Goal: Information Seeking & Learning: Understand process/instructions

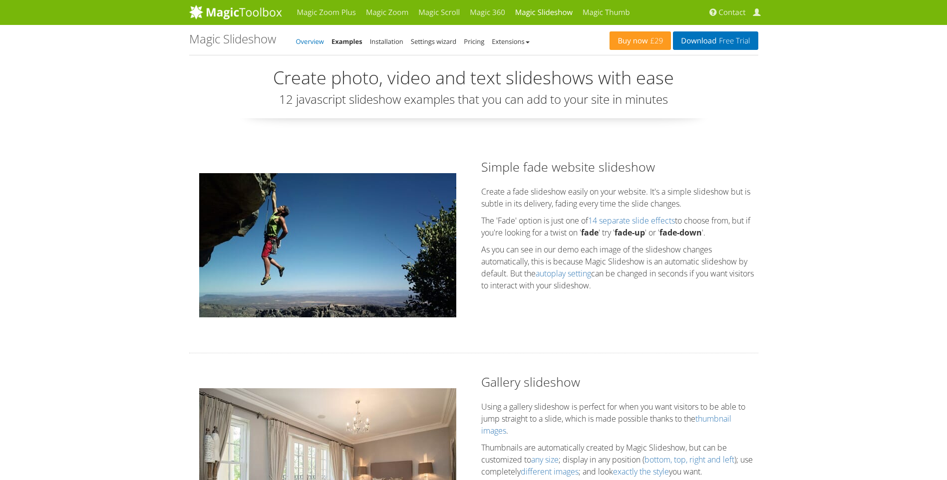
click at [322, 42] on link "Overview" at bounding box center [310, 41] width 28 height 9
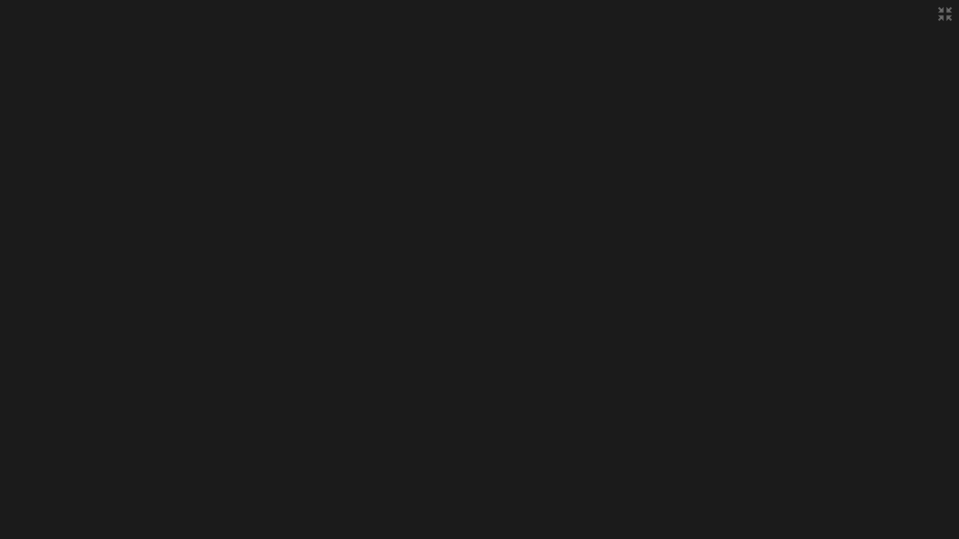
click at [947, 9] on span at bounding box center [945, 14] width 28 height 28
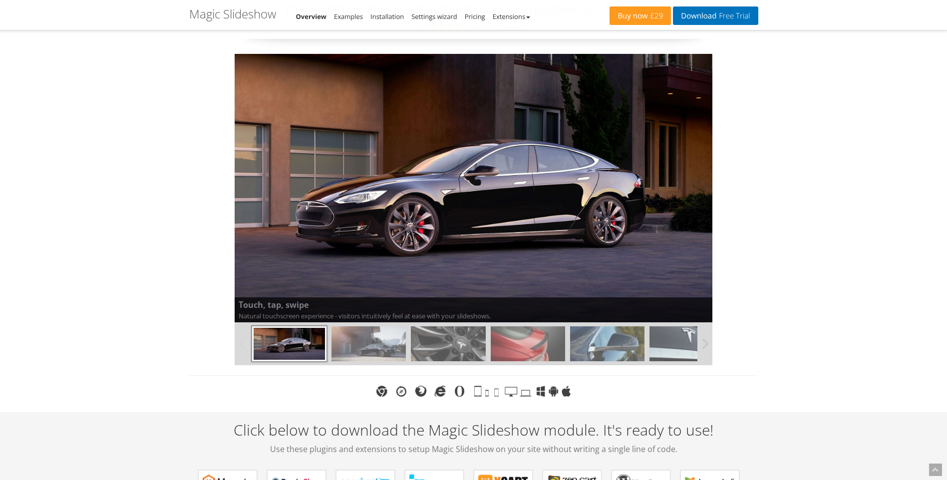
scroll to position [100, 0]
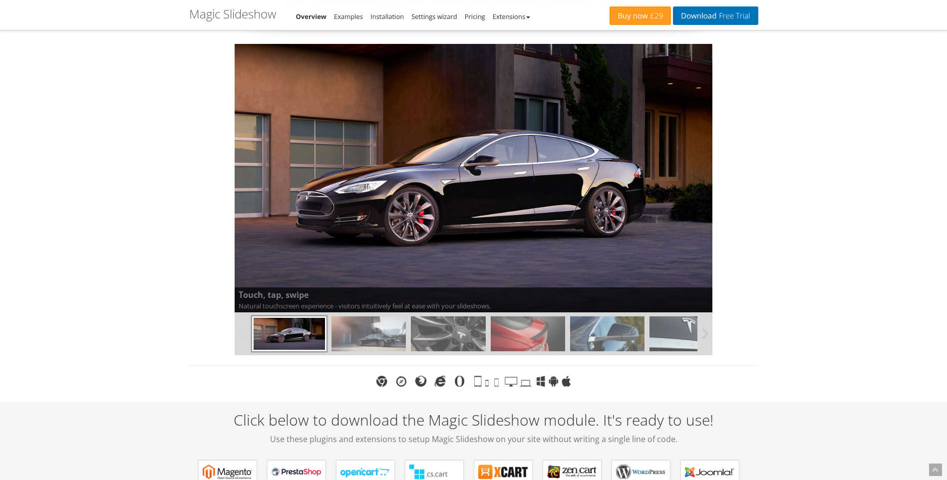
click at [526, 330] on img at bounding box center [528, 334] width 74 height 35
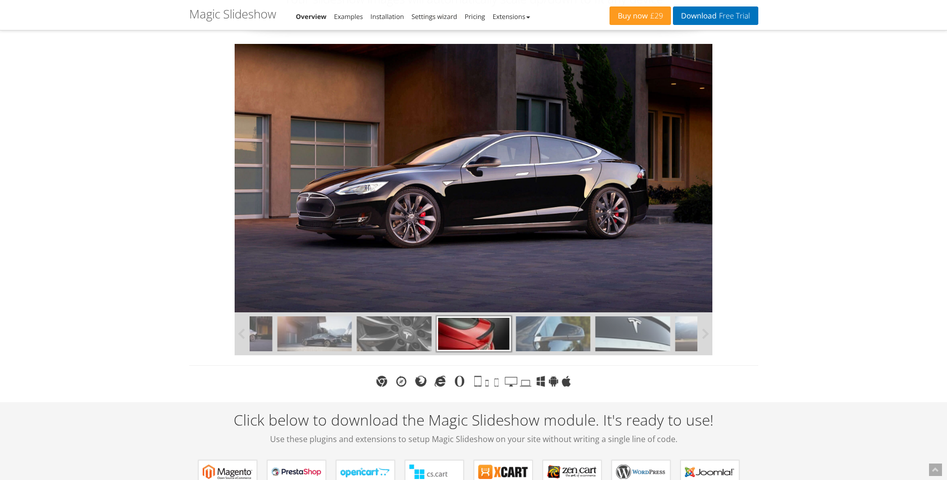
click at [393, 337] on img at bounding box center [394, 334] width 74 height 35
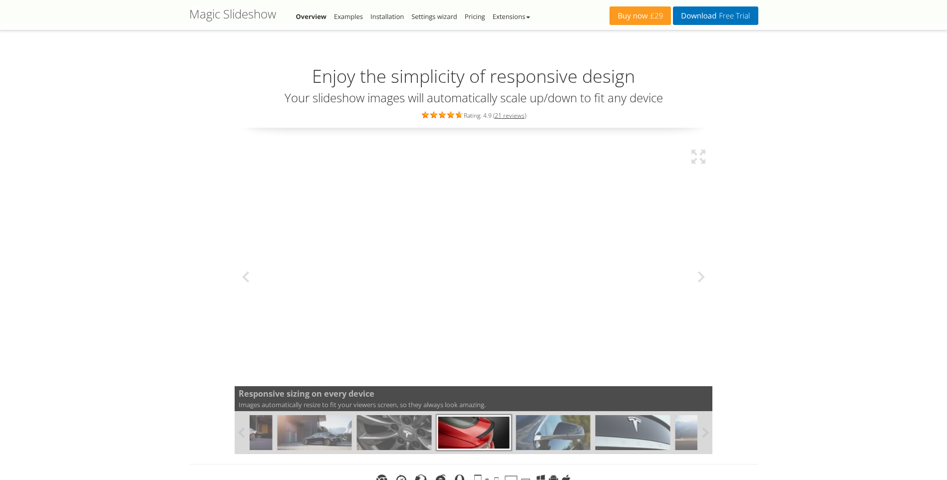
scroll to position [0, 0]
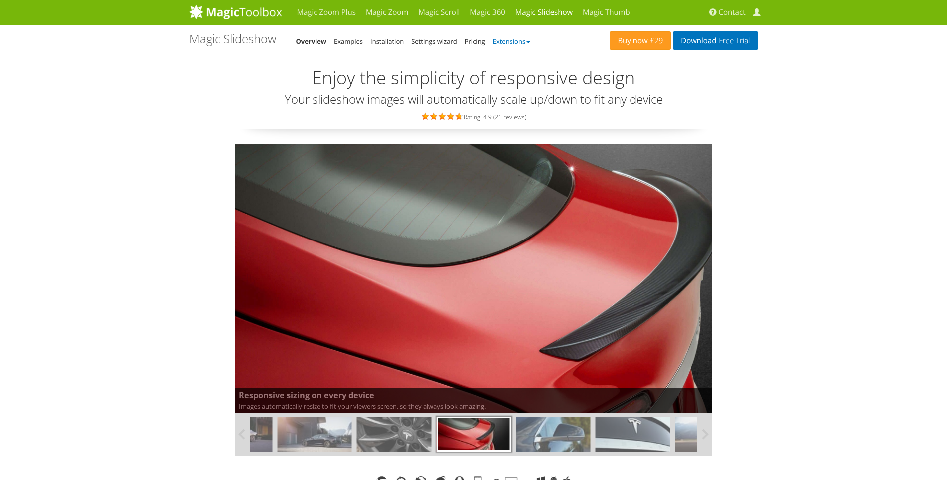
click at [516, 41] on link "Extensions" at bounding box center [511, 41] width 37 height 9
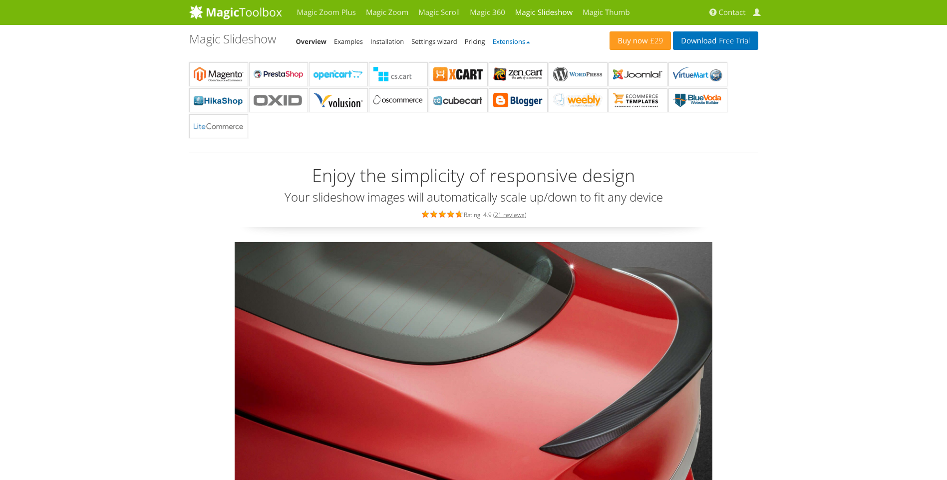
click at [516, 41] on link "Extensions" at bounding box center [511, 41] width 37 height 9
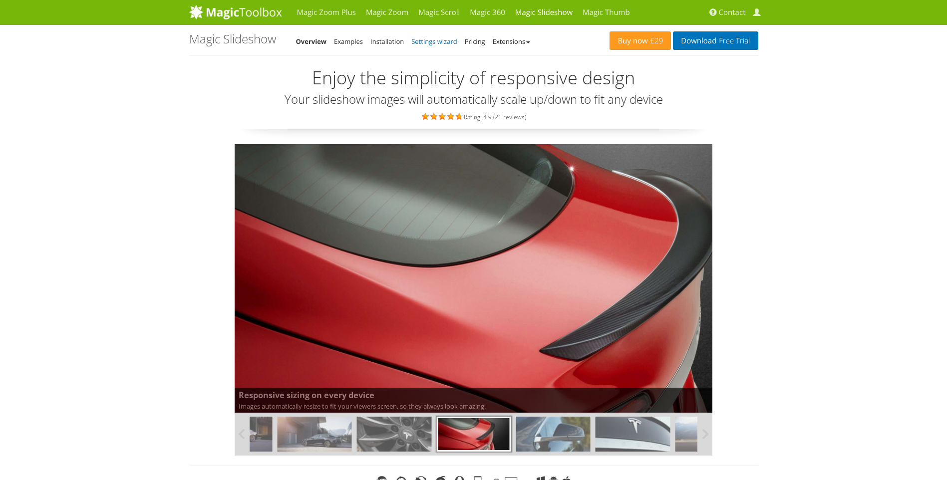
click at [436, 44] on link "Settings wizard" at bounding box center [434, 41] width 46 height 9
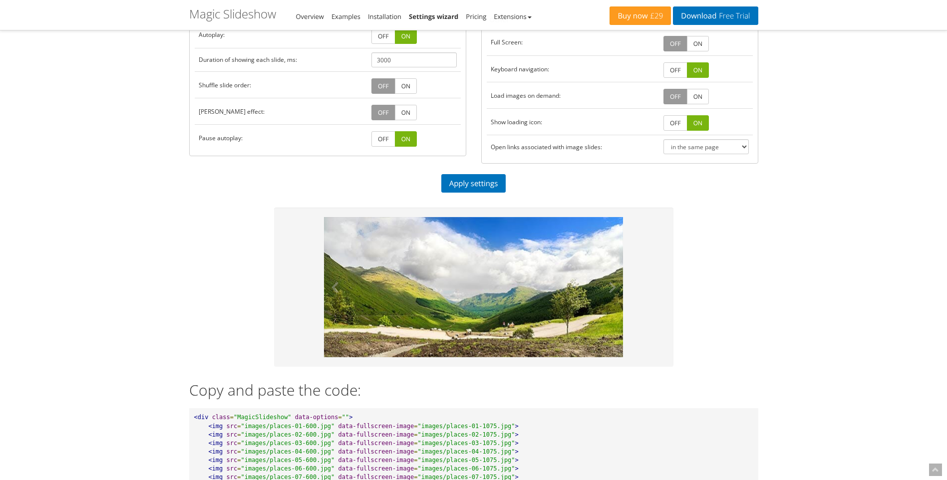
scroll to position [250, 0]
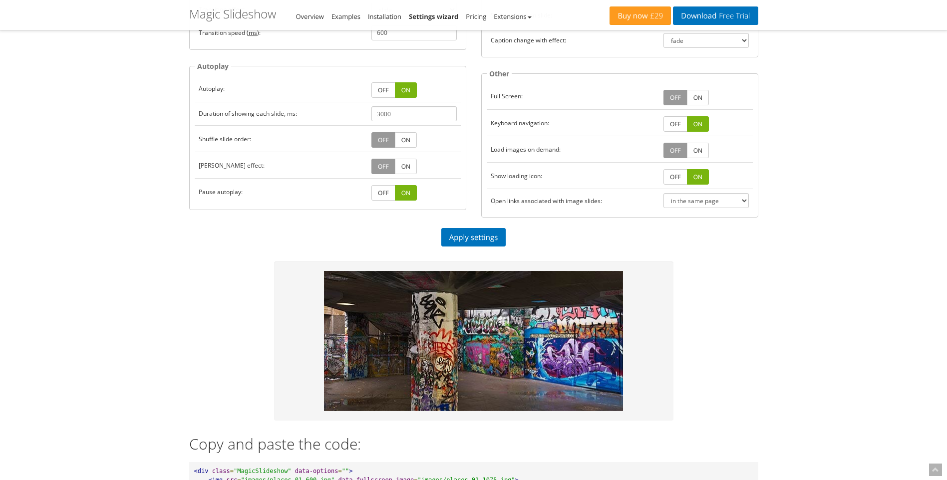
click at [385, 194] on link "OFF" at bounding box center [383, 192] width 24 height 15
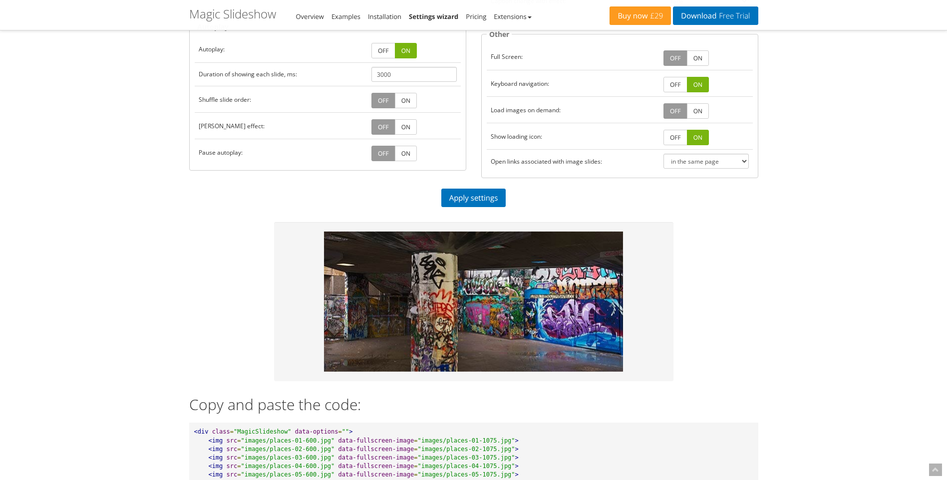
scroll to position [349, 0]
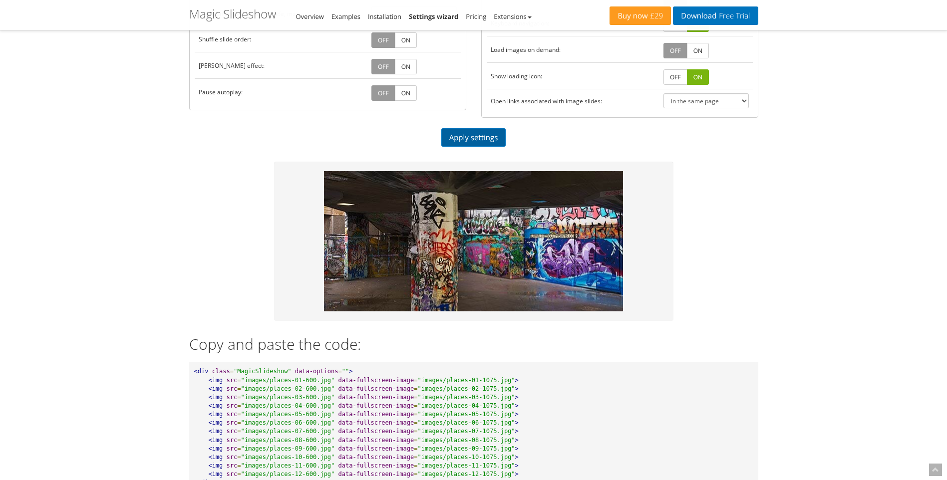
click at [479, 140] on link "Apply settings" at bounding box center [473, 137] width 65 height 18
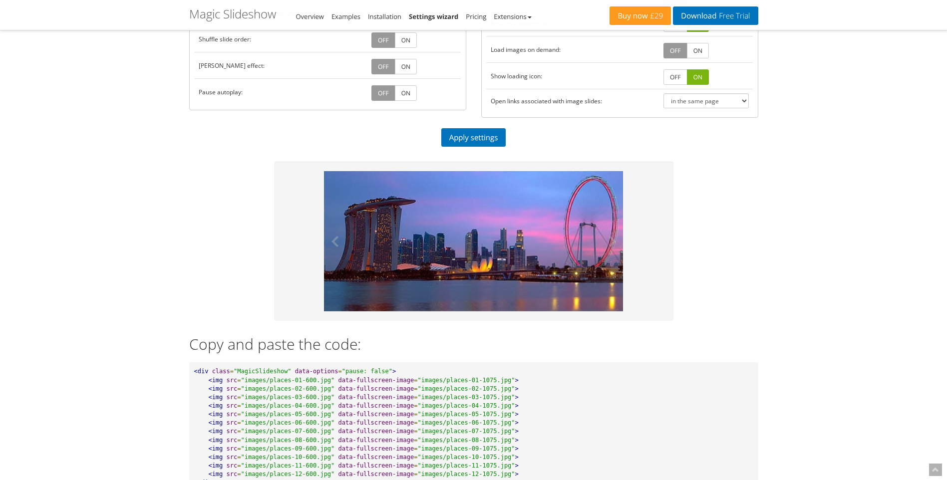
click at [543, 233] on img at bounding box center [474, 241] width 300 height 140
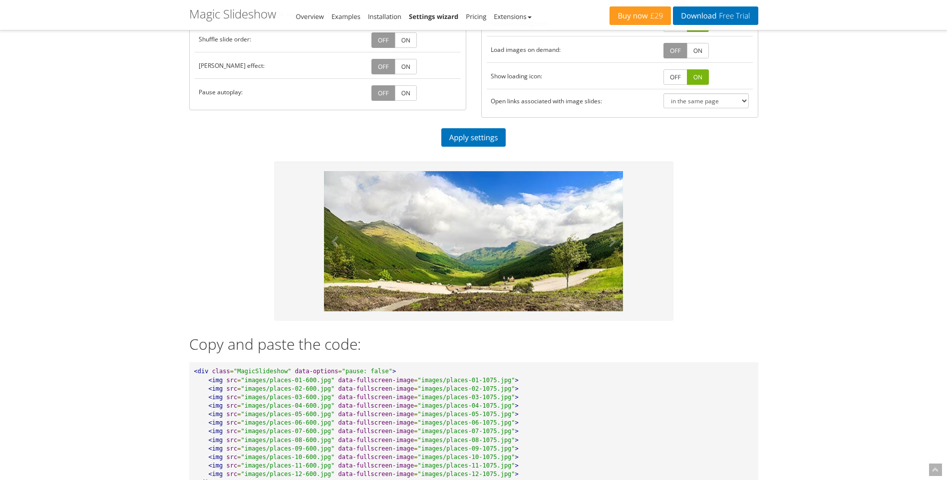
click at [494, 230] on img at bounding box center [474, 241] width 300 height 140
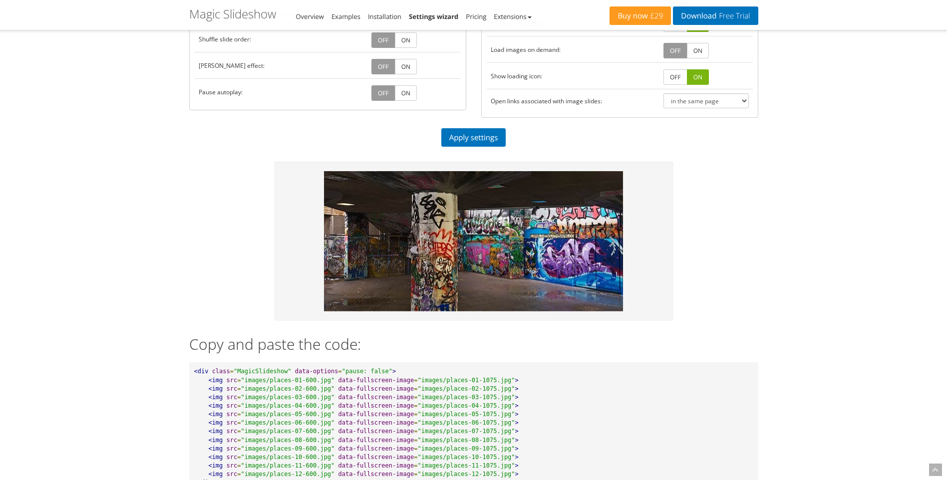
click at [615, 242] on button at bounding box center [609, 241] width 30 height 140
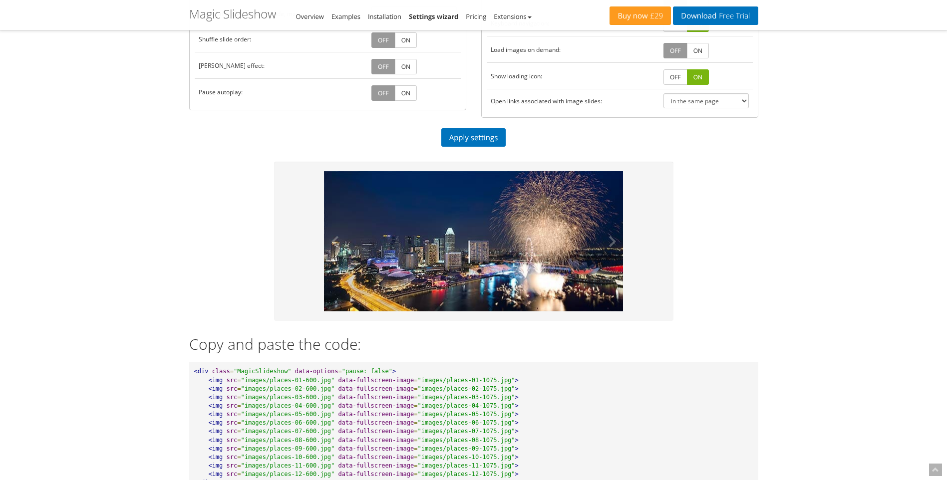
click at [550, 197] on img at bounding box center [474, 241] width 300 height 140
click at [613, 240] on button at bounding box center [609, 241] width 30 height 140
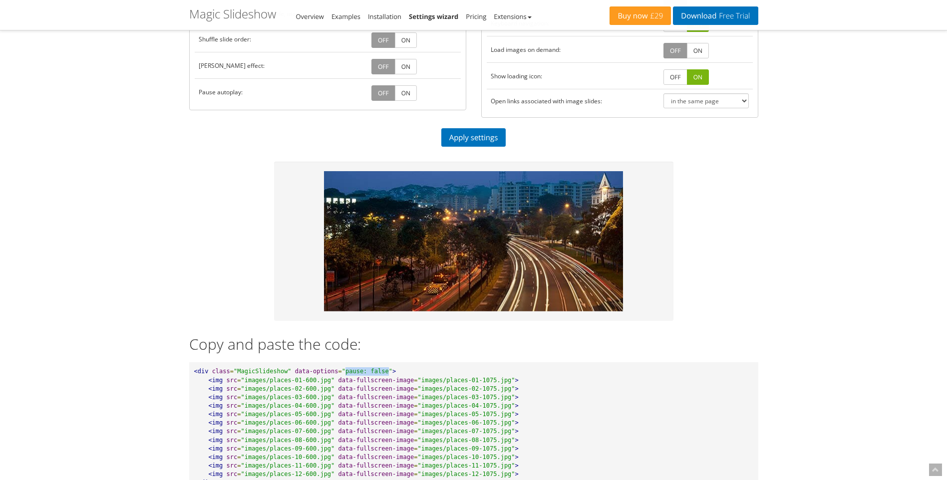
drag, startPoint x: 331, startPoint y: 371, endPoint x: 371, endPoint y: 370, distance: 40.4
click at [371, 370] on span ""pause: false"" at bounding box center [367, 371] width 50 height 7
copy span "pause: false"
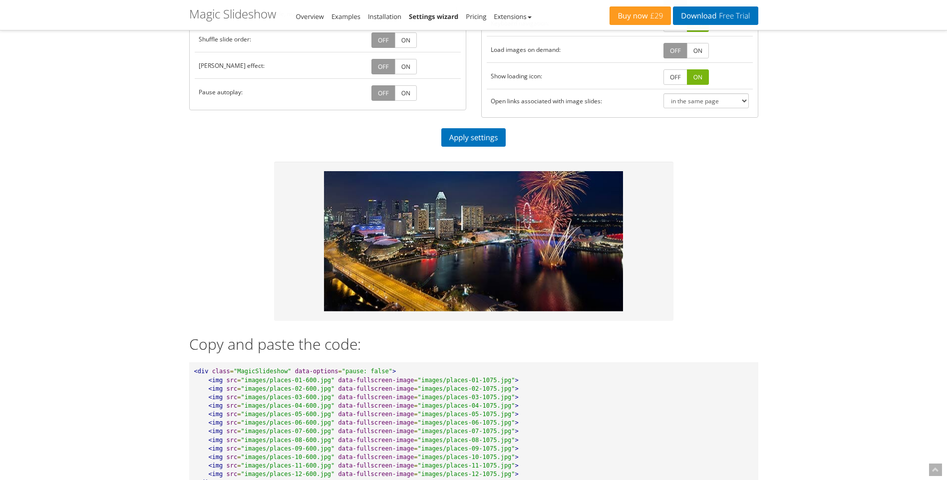
click at [728, 274] on div "Choose your settings: Common Width ( auto | % | px ): auto Height ( auto | % | …" at bounding box center [473, 115] width 569 height 805
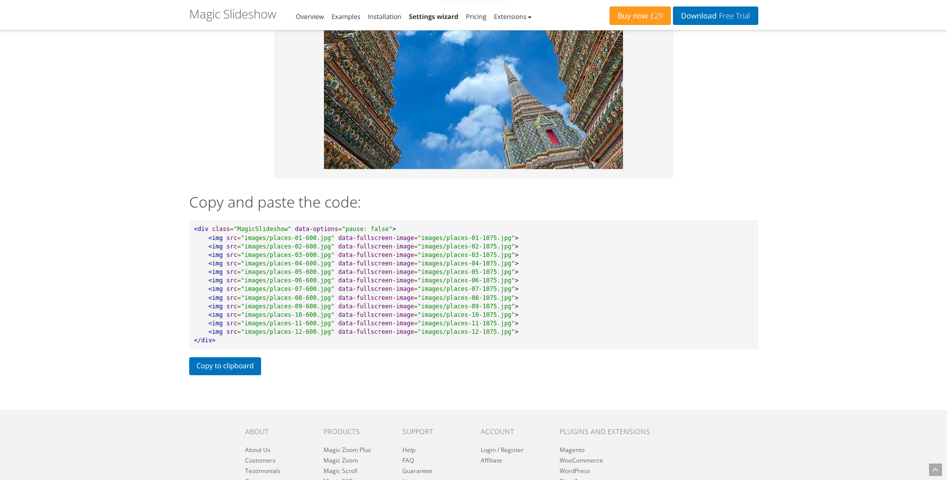
scroll to position [411, 0]
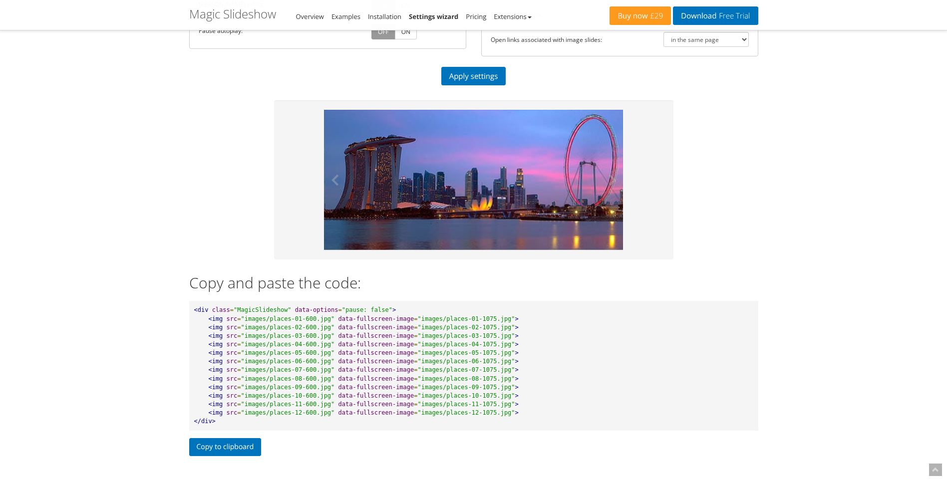
click at [516, 195] on div at bounding box center [474, 180] width 300 height 140
click at [611, 180] on button at bounding box center [609, 180] width 30 height 140
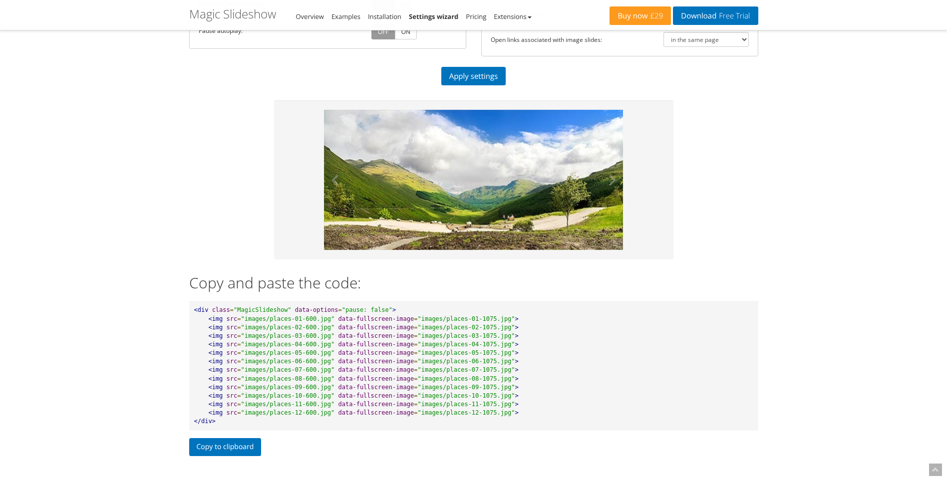
click at [500, 177] on img at bounding box center [474, 180] width 300 height 140
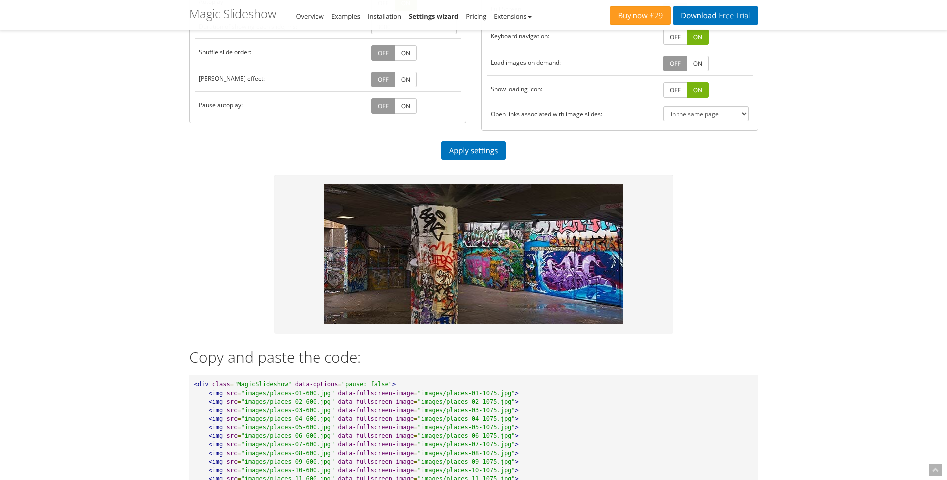
scroll to position [311, 0]
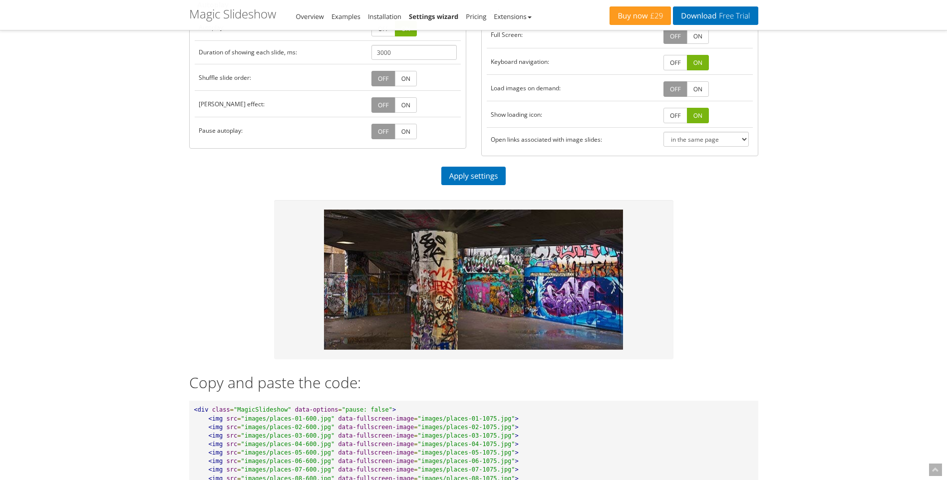
click at [523, 271] on img at bounding box center [474, 280] width 300 height 140
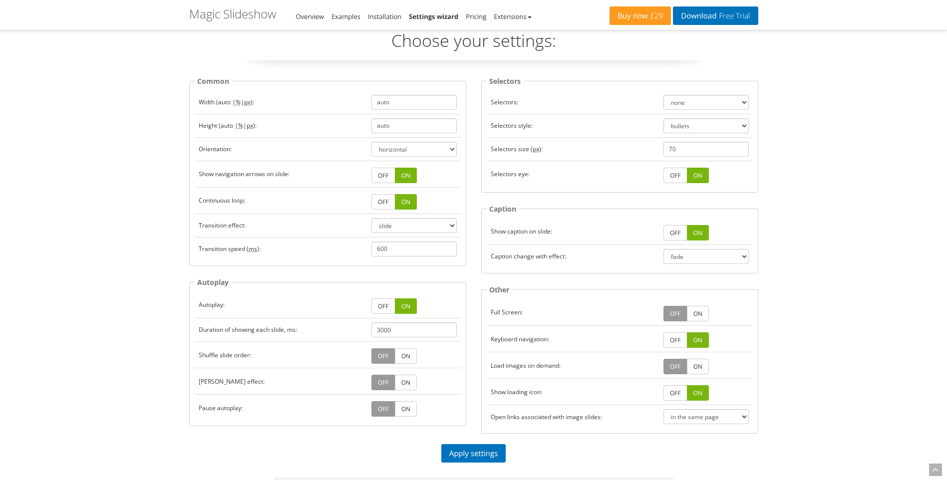
scroll to position [0, 0]
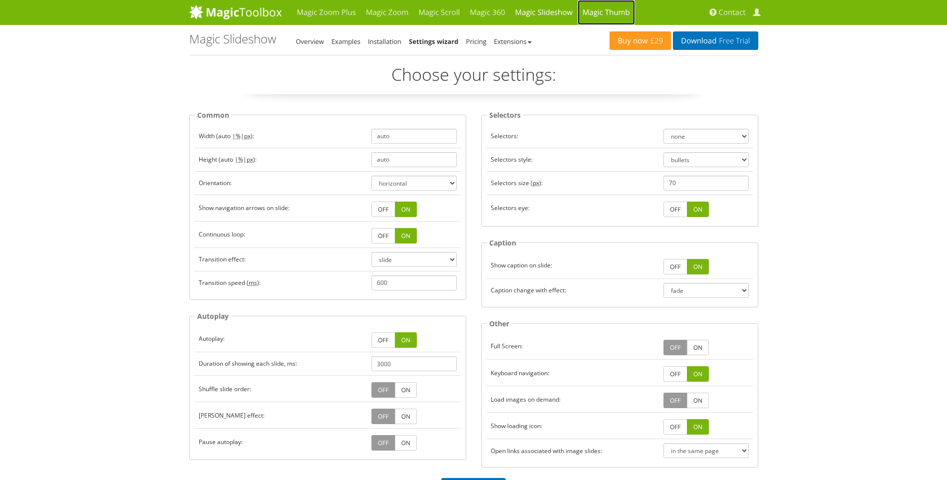
click at [605, 12] on link "Magic Thumb" at bounding box center [606, 12] width 57 height 25
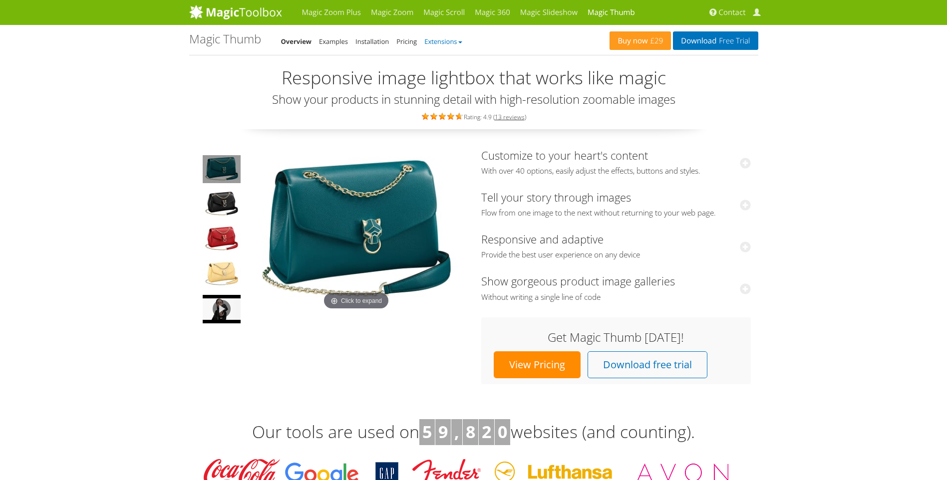
click at [436, 41] on link "Extensions" at bounding box center [442, 41] width 37 height 9
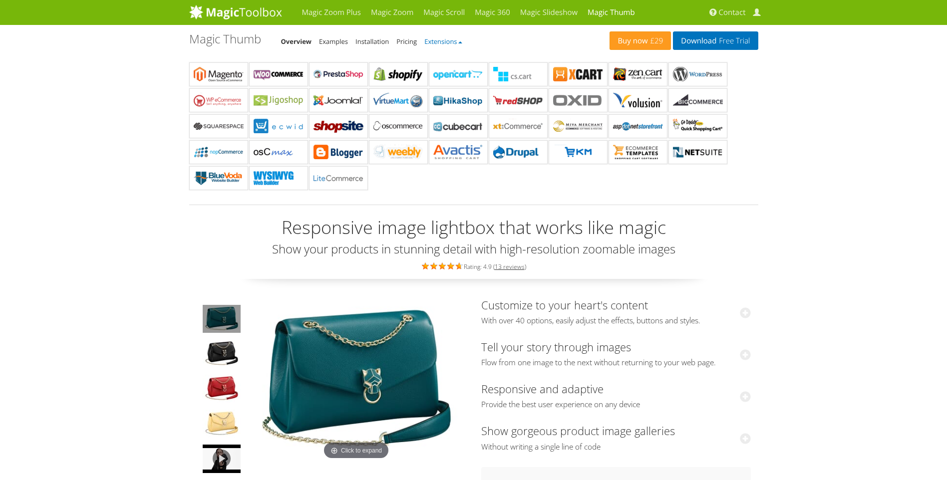
click at [436, 41] on link "Extensions" at bounding box center [442, 41] width 37 height 9
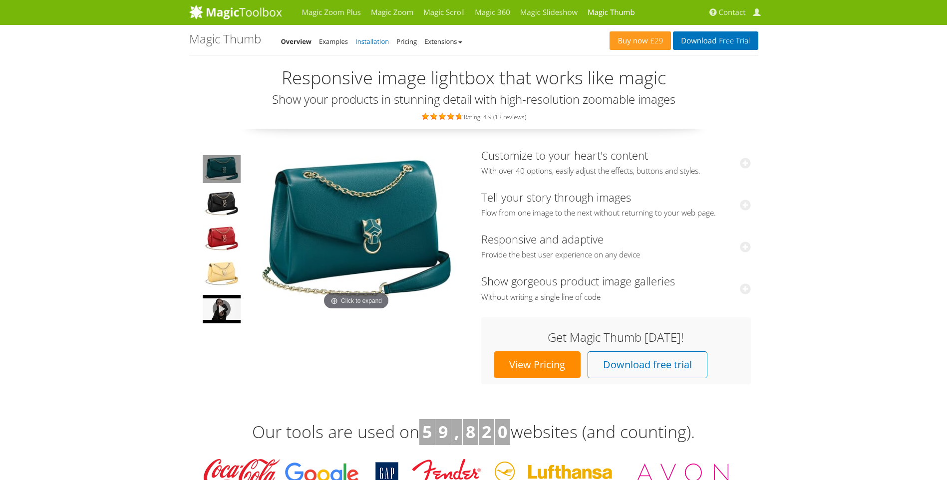
click at [382, 42] on link "Installation" at bounding box center [371, 41] width 33 height 9
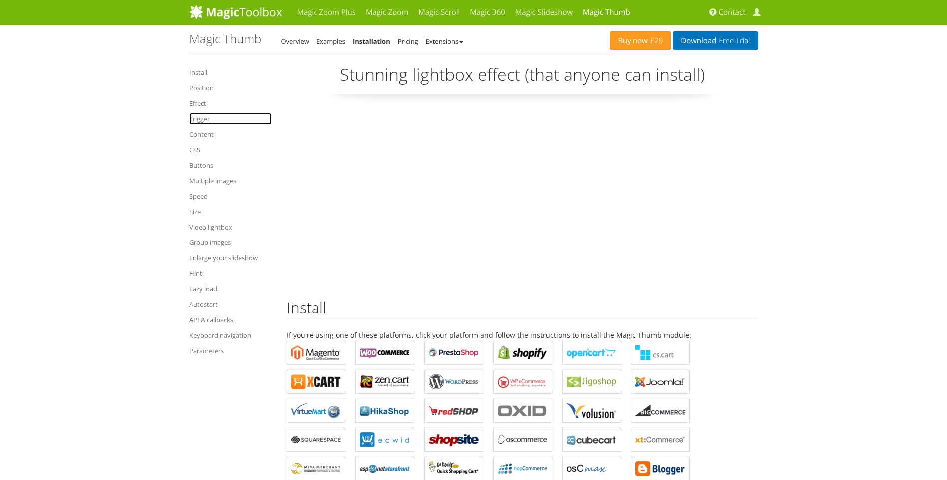
click at [202, 119] on link "Trigger" at bounding box center [230, 119] width 82 height 12
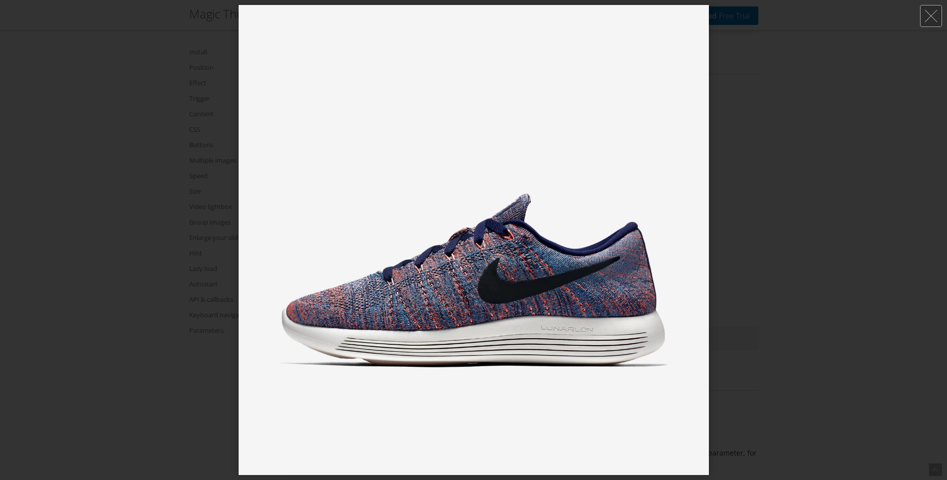
click at [825, 165] on div at bounding box center [473, 240] width 947 height 480
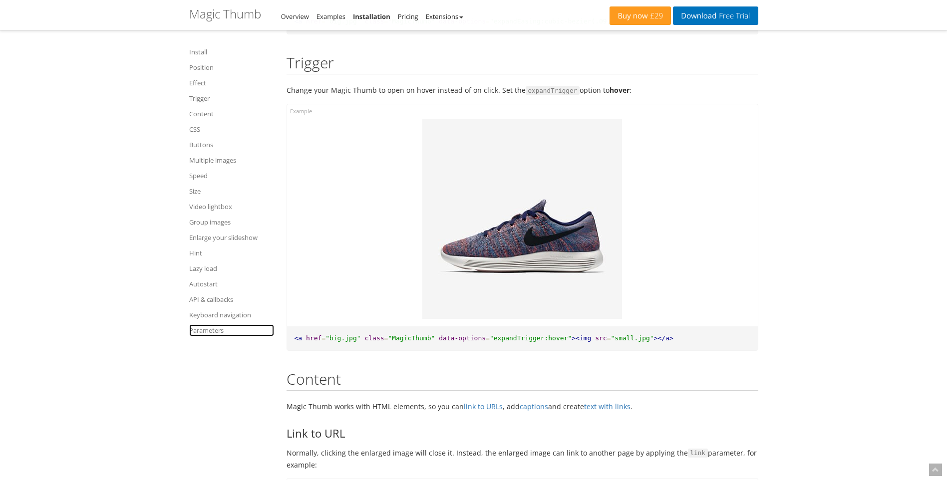
click at [211, 334] on link "Parameters" at bounding box center [231, 331] width 85 height 12
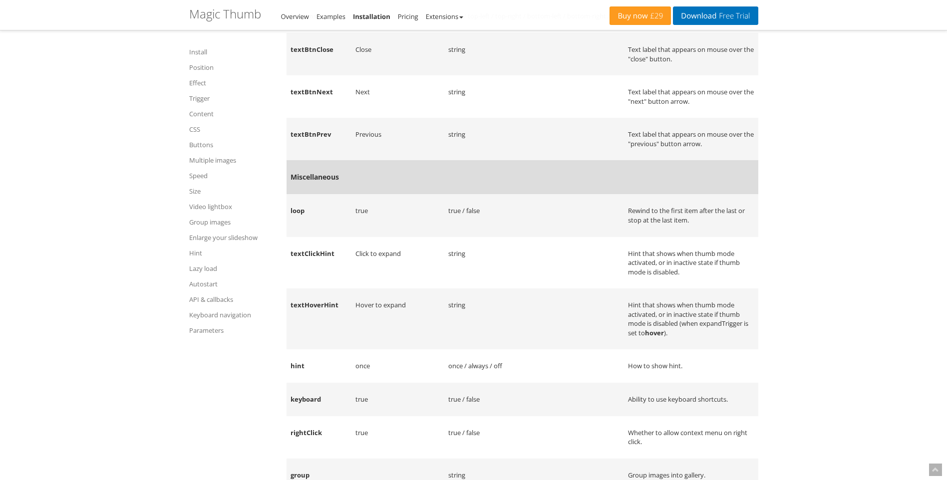
scroll to position [11632, 0]
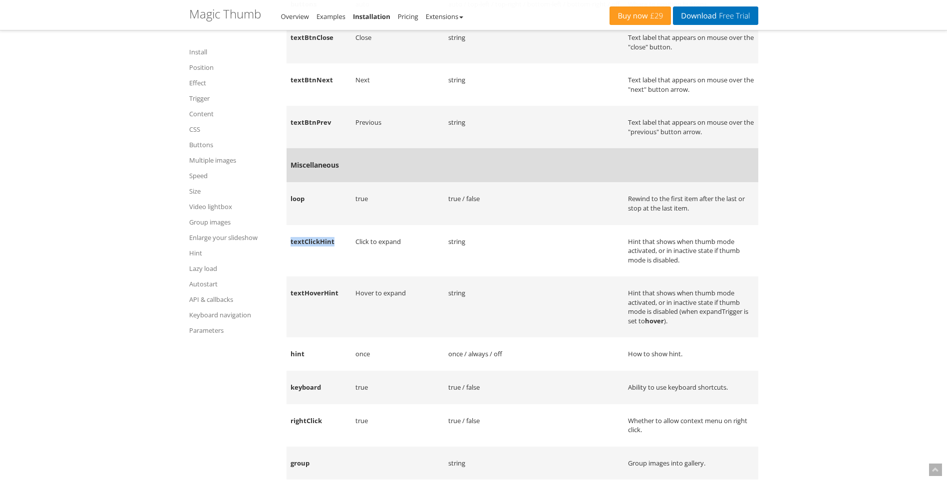
drag, startPoint x: 338, startPoint y: 269, endPoint x: 289, endPoint y: 276, distance: 48.9
click at [289, 276] on td "textClickHint" at bounding box center [319, 251] width 65 height 52
copy strong "textClickHint"
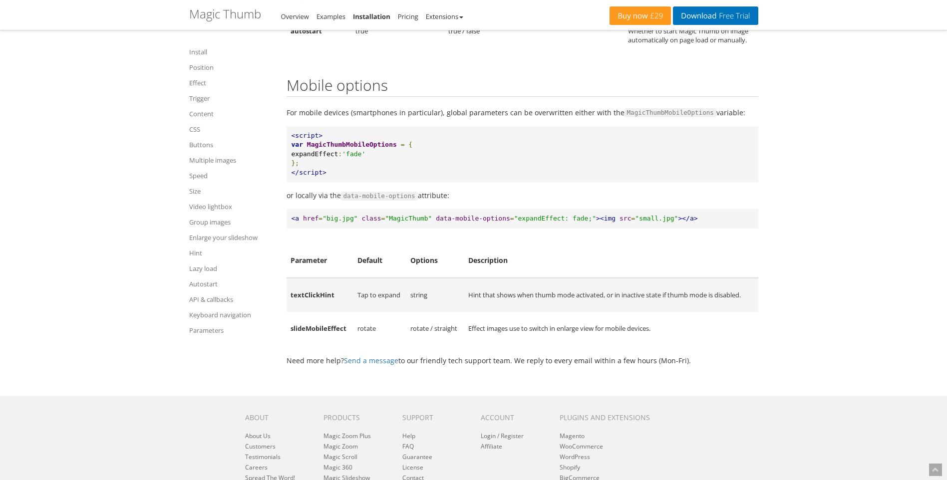
scroll to position [12231, 0]
drag, startPoint x: 335, startPoint y: 342, endPoint x: 289, endPoint y: 346, distance: 46.2
click at [289, 312] on td "textClickHint" at bounding box center [320, 295] width 67 height 34
drag, startPoint x: 289, startPoint y: 346, endPoint x: 319, endPoint y: 341, distance: 30.5
copy td "textClickHint"
